Goal: Task Accomplishment & Management: Complete application form

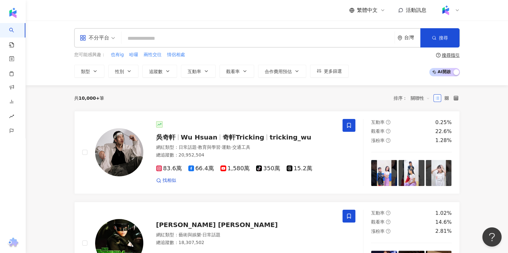
click at [58, 31] on div "不分平台 台灣 搜尋 您可能感興趣： 也有ig 哈囉 兩性交往 情侶相處 類型 性別 追蹤數 互動率 觀看率 合作費用預估 更多篩選 搜尋指引 AI 開啟 A…" at bounding box center [267, 53] width 482 height 65
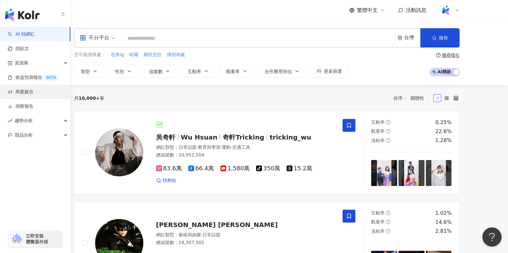
click at [33, 92] on link "商案媒合" at bounding box center [21, 92] width 26 height 6
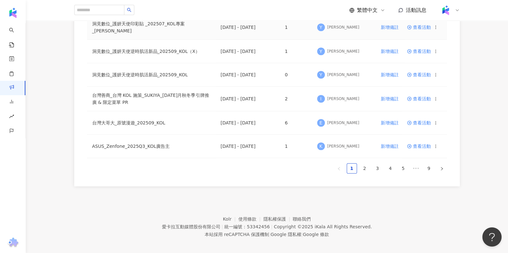
scroll to position [433, 0]
click at [363, 167] on link "2" at bounding box center [365, 169] width 10 height 10
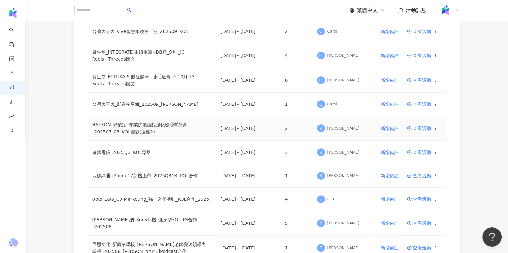
scroll to position [71, 0]
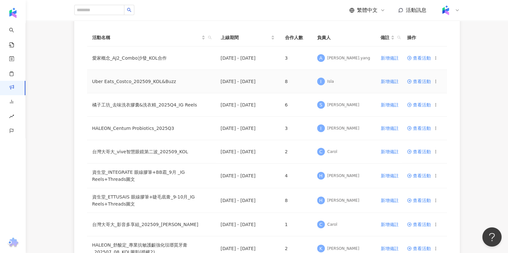
click at [420, 79] on span "查看活動" at bounding box center [419, 81] width 24 height 4
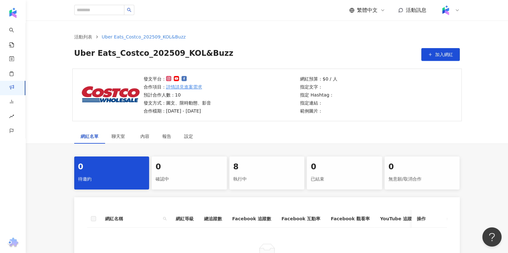
click at [288, 170] on div "8" at bounding box center [266, 167] width 67 height 11
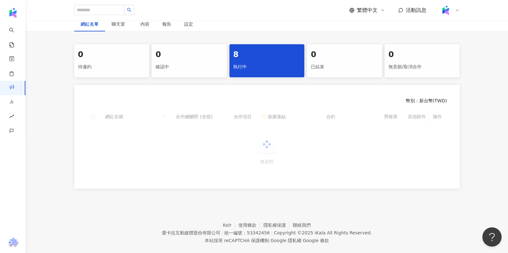
scroll to position [128, 0]
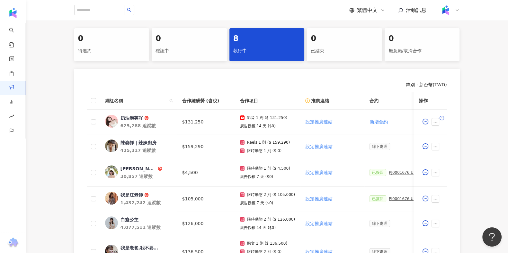
click at [205, 90] on div "幣別 ： 新台幣 ( TWD ) 網紅名稱 合作總酬勞 (含稅) 合作項目 推廣連結 合約 勞報單 其他附件 上線連結 領款人身份 備註 付款狀態 操作 奶油…" at bounding box center [266, 211] width 385 height 284
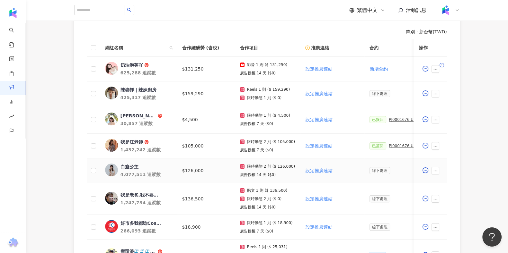
scroll to position [169, 0]
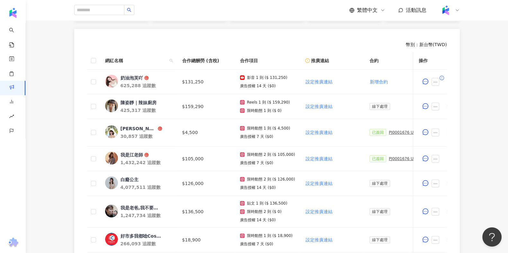
click at [174, 37] on div "幣別 ： 新台幣 ( TWD ) 網紅名稱 合作總酬勞 (含稅) 合作項目 推廣連結 合約 勞報單 其他附件 上線連結 領款人身份 備註 付款狀態 操作 奶油…" at bounding box center [266, 171] width 385 height 284
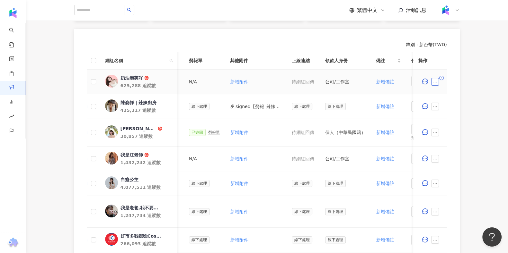
click at [437, 81] on icon "ellipsis" at bounding box center [435, 82] width 4 height 4
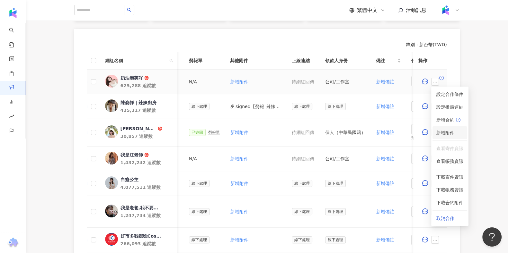
click at [446, 131] on span "新增附件" at bounding box center [445, 132] width 18 height 5
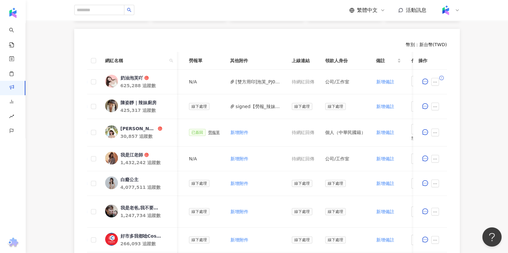
scroll to position [209, 0]
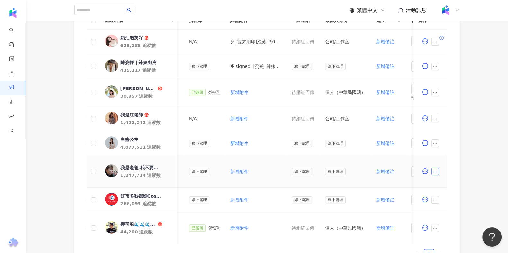
click at [438, 170] on button "button" at bounding box center [435, 172] width 8 height 8
click at [446, 201] on td at bounding box center [429, 200] width 33 height 25
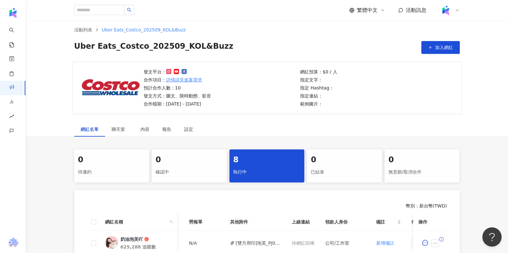
scroll to position [0, 0]
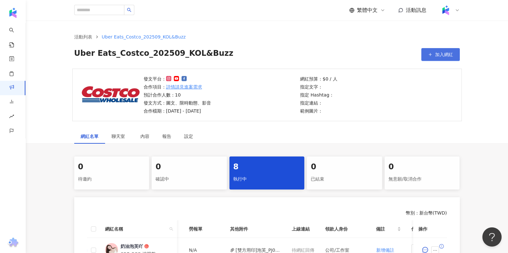
click at [426, 57] on button "加入網紅" at bounding box center [440, 54] width 39 height 13
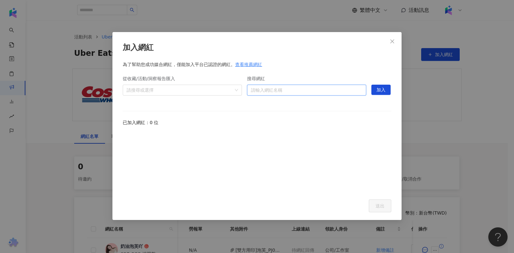
click at [346, 90] on input "搜尋網紅" at bounding box center [306, 90] width 111 height 10
type input "**"
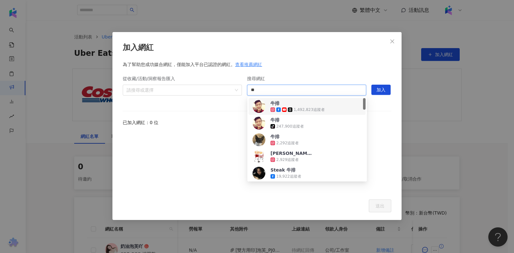
drag, startPoint x: 311, startPoint y: 106, endPoint x: 337, endPoint y: 103, distance: 26.2
click at [312, 107] on div "1,492,823 追蹤者" at bounding box center [297, 110] width 54 height 6
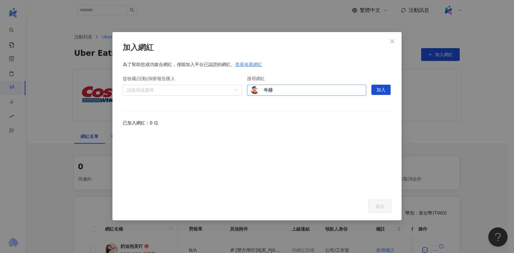
click at [381, 91] on span "加入" at bounding box center [380, 90] width 9 height 10
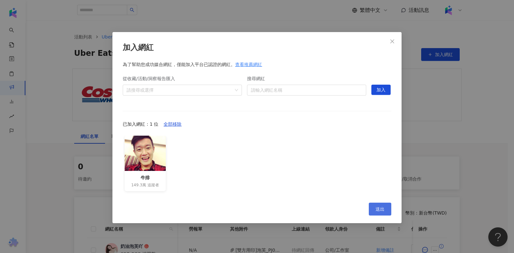
click at [383, 209] on span "送出" at bounding box center [380, 209] width 9 height 5
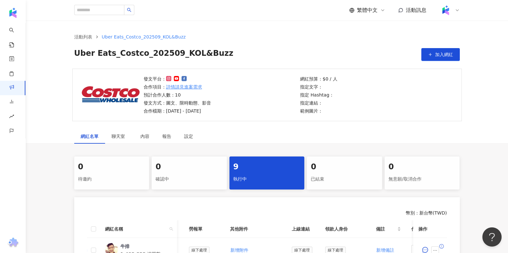
click at [244, 99] on div "發文平台： 合作項目： 詳情請見進案需求 預計合作人數：10 發文方式：圖文、限時動態、影音 合作檔期：2025/9/12 - 2025/10/31" at bounding box center [220, 94] width 157 height 39
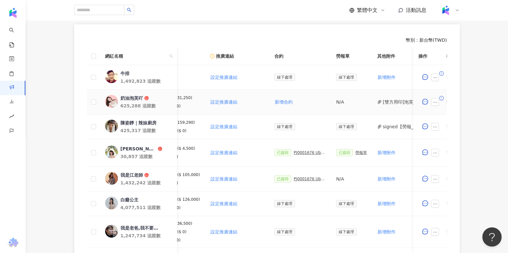
scroll to position [160, 0]
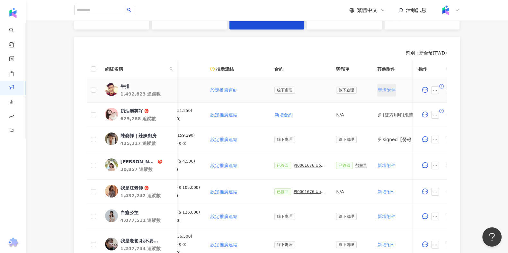
click at [381, 88] on span "新增附件" at bounding box center [386, 90] width 18 height 5
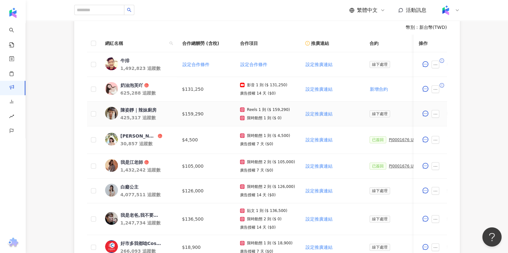
scroll to position [120, 0]
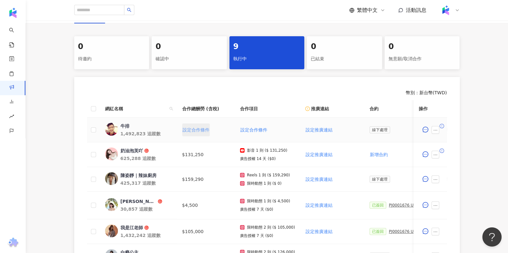
click at [198, 132] on span "設定合作條件" at bounding box center [195, 130] width 27 height 5
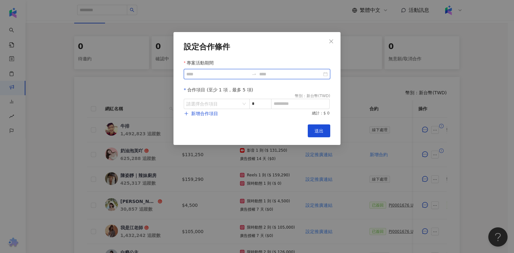
click at [211, 75] on input "專案活動期間" at bounding box center [217, 74] width 63 height 7
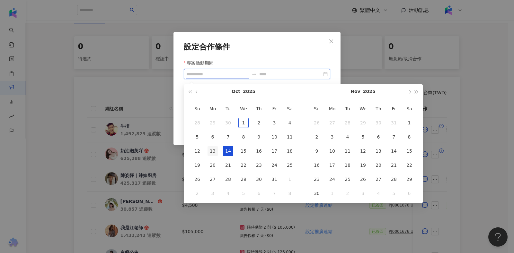
type input "**********"
drag, startPoint x: 216, startPoint y: 154, endPoint x: 224, endPoint y: 154, distance: 7.7
click at [216, 154] on div "13" at bounding box center [213, 151] width 10 height 10
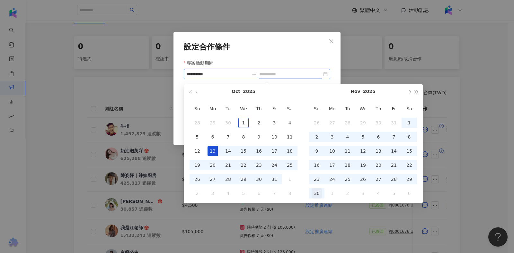
type input "**********"
click at [316, 195] on div "30" at bounding box center [317, 194] width 10 height 10
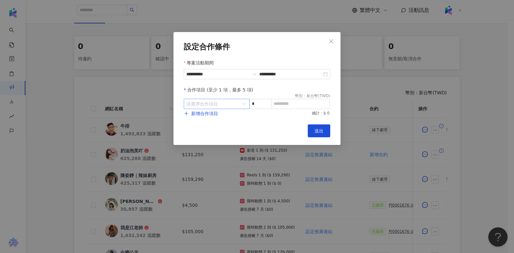
click at [223, 106] on input "search" at bounding box center [213, 104] width 54 height 10
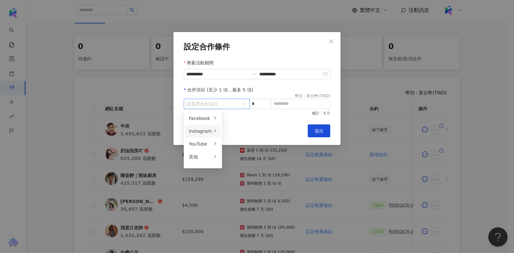
click at [208, 130] on div "Instagram" at bounding box center [200, 131] width 23 height 7
click at [233, 156] on span "限時動態" at bounding box center [236, 157] width 18 height 5
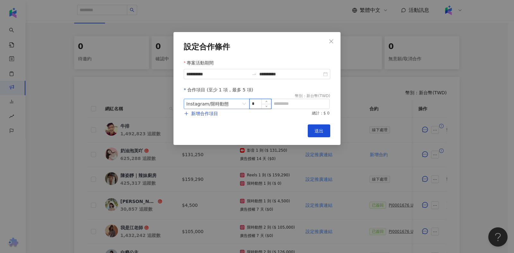
click at [259, 102] on input "*" at bounding box center [260, 104] width 21 height 10
type input "*"
click at [210, 113] on span "新增合作項目" at bounding box center [204, 113] width 27 height 5
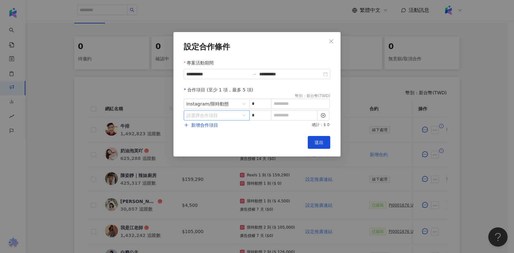
click at [223, 113] on input "search" at bounding box center [213, 116] width 54 height 10
click at [208, 143] on div "Instagram" at bounding box center [200, 142] width 23 height 7
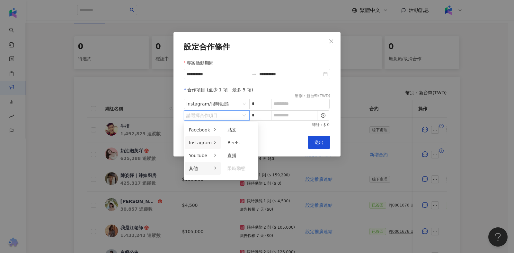
click at [194, 168] on div "其他" at bounding box center [200, 168] width 23 height 7
click at [245, 129] on div "廣告授權" at bounding box center [237, 130] width 20 height 7
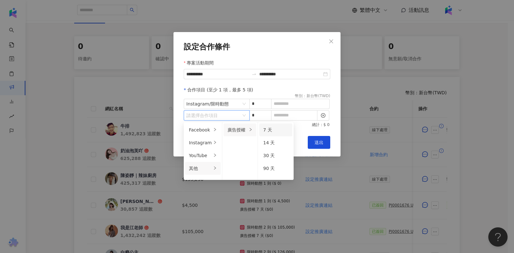
click at [274, 133] on div "7 天" at bounding box center [275, 130] width 25 height 7
click at [237, 116] on span "其他 / 廣告授權 / 7 天" at bounding box center [216, 116] width 61 height 10
click at [276, 141] on div "14 天" at bounding box center [275, 142] width 25 height 7
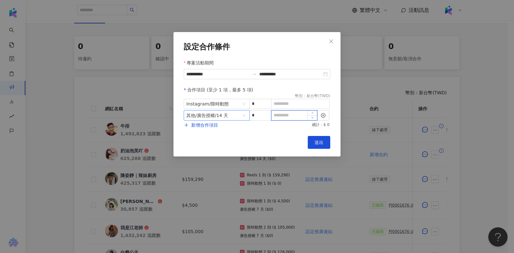
click at [296, 114] on input at bounding box center [294, 116] width 46 height 10
type input "*"
click at [294, 105] on input at bounding box center [300, 104] width 58 height 10
type input "******"
click at [314, 138] on button "送出" at bounding box center [319, 142] width 22 height 13
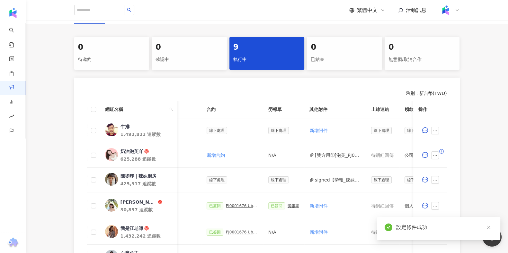
scroll to position [80, 0]
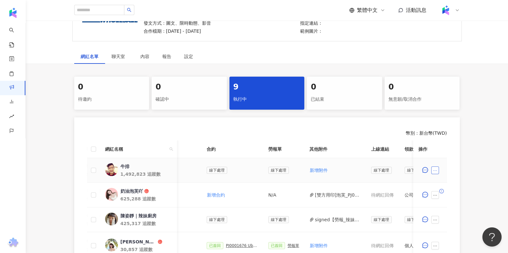
click at [435, 169] on icon "ellipsis" at bounding box center [435, 171] width 4 height 4
click at [456, 74] on span "新增附件" at bounding box center [449, 71] width 27 height 7
click at [433, 171] on icon "ellipsis" at bounding box center [435, 171] width 4 height 4
click at [447, 71] on span "新增附件" at bounding box center [445, 71] width 18 height 5
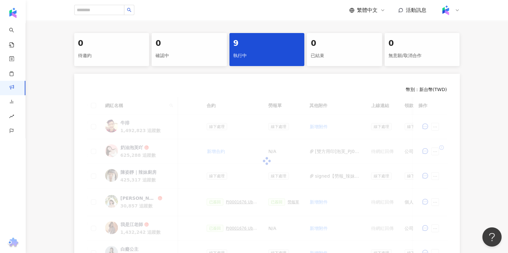
scroll to position [160, 0]
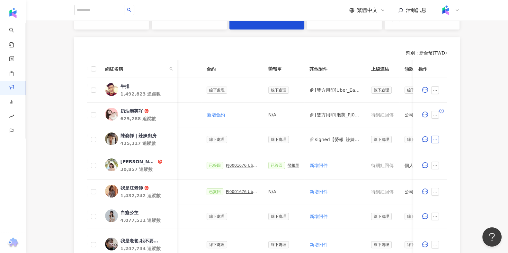
click at [438, 138] on button "button" at bounding box center [435, 140] width 8 height 8
click at [454, 44] on div "新增附件" at bounding box center [445, 40] width 18 height 7
click at [433, 140] on icon "ellipsis" at bounding box center [435, 140] width 4 height 4
click at [443, 45] on li "新增附件" at bounding box center [449, 40] width 35 height 13
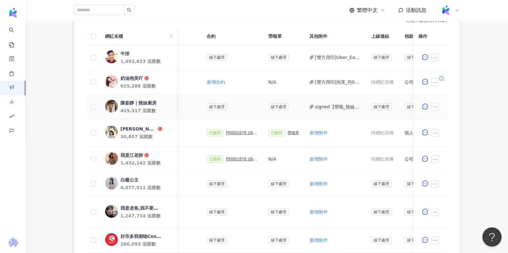
scroll to position [201, 0]
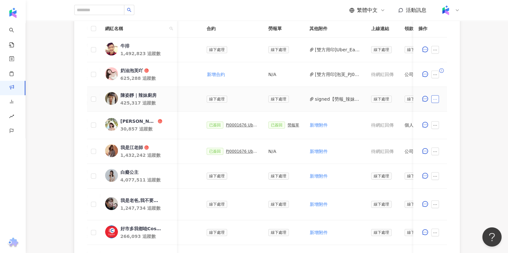
click at [436, 97] on icon "ellipsis" at bounding box center [435, 99] width 4 height 4
click at [440, 153] on span "新增附件" at bounding box center [445, 150] width 18 height 5
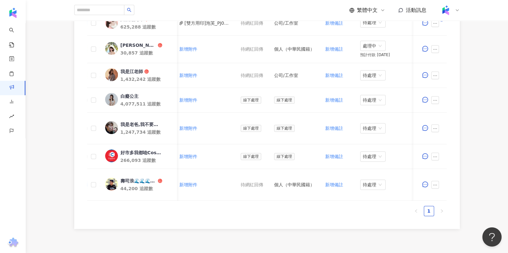
scroll to position [0, 294]
click at [218, 67] on td "新增附件" at bounding box center [204, 75] width 62 height 25
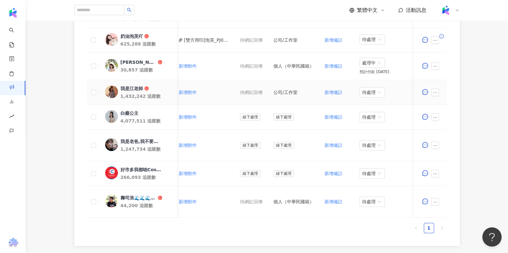
scroll to position [241, 0]
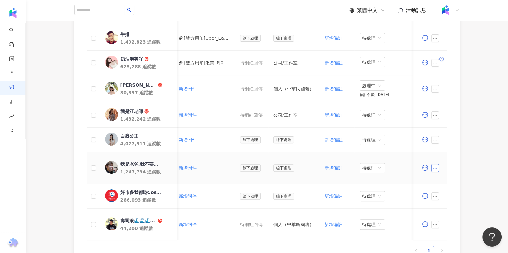
click at [435, 167] on icon "ellipsis" at bounding box center [435, 168] width 4 height 4
click at [449, 71] on span "新增附件" at bounding box center [445, 68] width 18 height 5
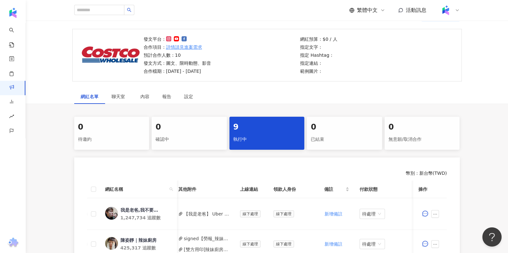
scroll to position [160, 0]
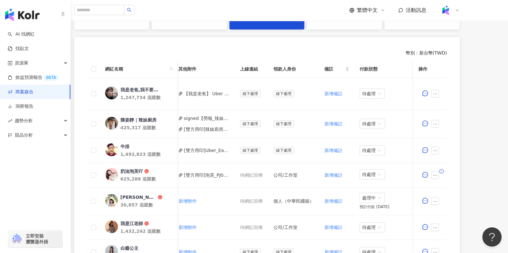
click at [30, 93] on link "商案媒合" at bounding box center [21, 92] width 26 height 6
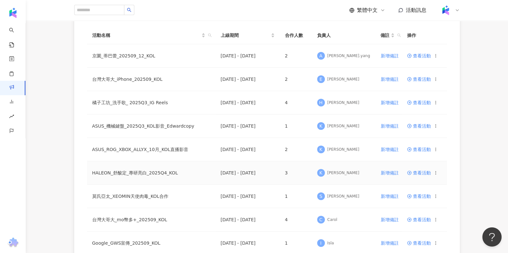
scroll to position [80, 0]
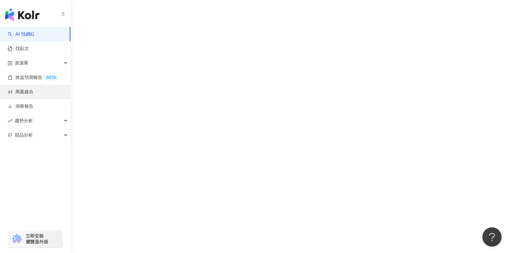
click at [12, 92] on link "商案媒合" at bounding box center [21, 92] width 26 height 6
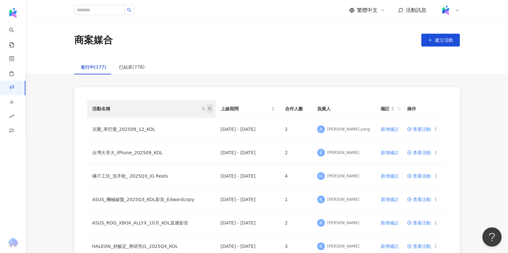
click at [209, 108] on icon "search" at bounding box center [210, 109] width 4 height 4
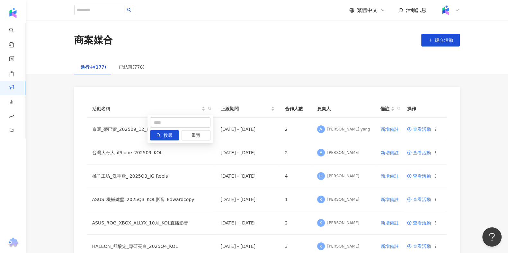
click at [178, 129] on div "搜尋 重置" at bounding box center [180, 129] width 66 height 28
click at [180, 125] on input "text" at bounding box center [180, 123] width 60 height 10
click at [183, 122] on input "text" at bounding box center [180, 123] width 60 height 10
type input "***"
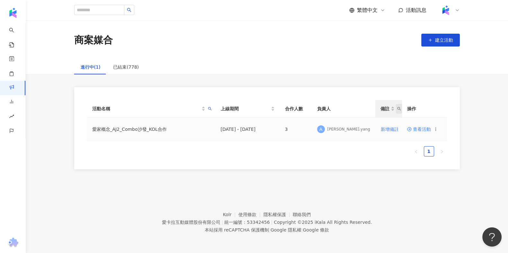
drag, startPoint x: 420, startPoint y: 130, endPoint x: 393, endPoint y: 112, distance: 32.1
click at [420, 130] on span "查看活動" at bounding box center [419, 129] width 24 height 4
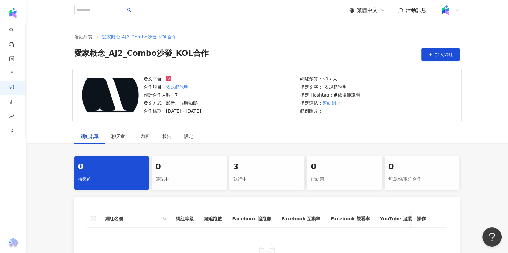
click at [284, 185] on div "3 執行中" at bounding box center [266, 173] width 75 height 33
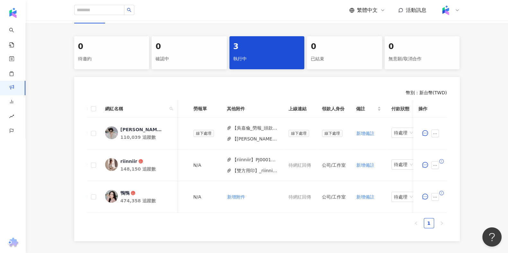
scroll to position [0, 258]
